Goal: Task Accomplishment & Management: Manage account settings

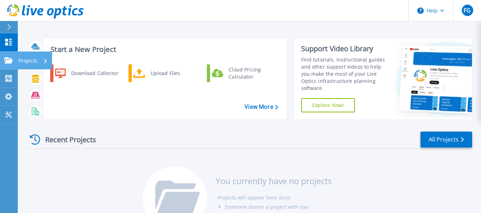
click at [43, 60] on div "Projects" at bounding box center [32, 61] width 29 height 18
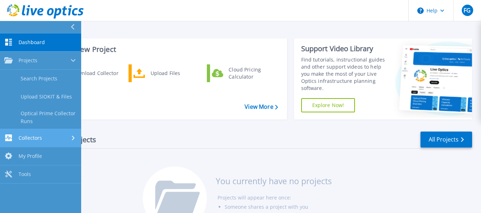
click at [53, 134] on link "Collectors Collectors" at bounding box center [40, 138] width 81 height 18
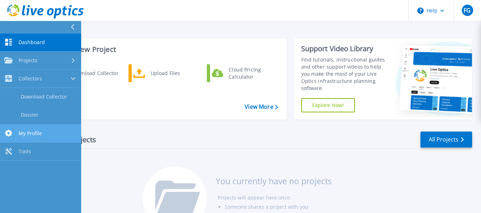
click at [52, 129] on link "My Profile My Profile" at bounding box center [40, 134] width 81 height 18
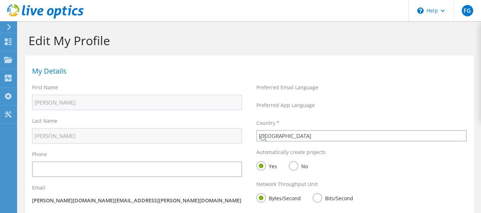
select select "10"
